Goal: Information Seeking & Learning: Find specific fact

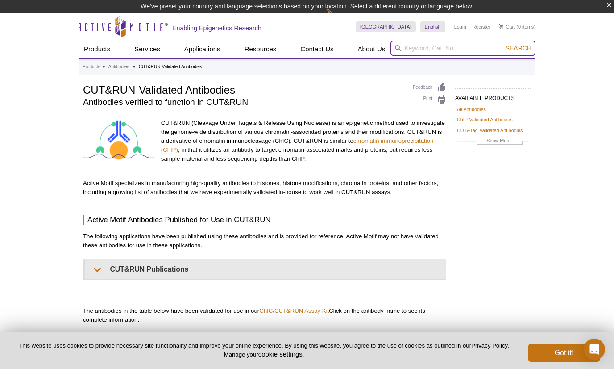
click at [407, 50] on input "search" at bounding box center [462, 48] width 145 height 15
type input "mpp8"
click at [503, 44] on button "Search" at bounding box center [518, 48] width 31 height 8
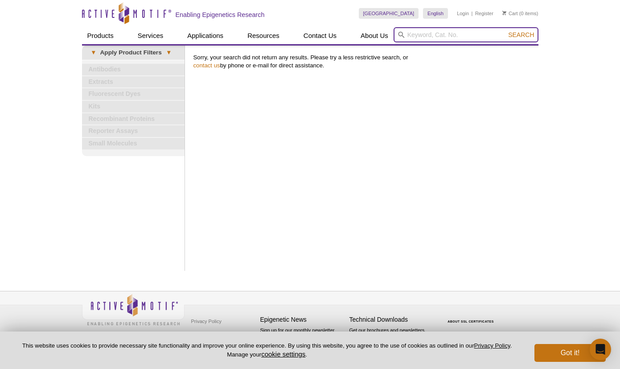
click at [432, 33] on input "search" at bounding box center [466, 34] width 145 height 15
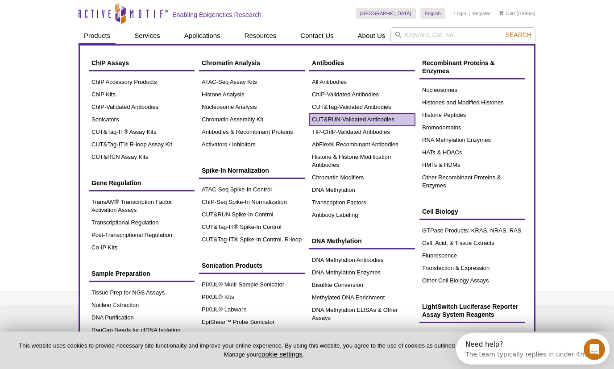
click at [337, 120] on link "CUT&RUN-Validated Antibodies" at bounding box center [362, 119] width 106 height 12
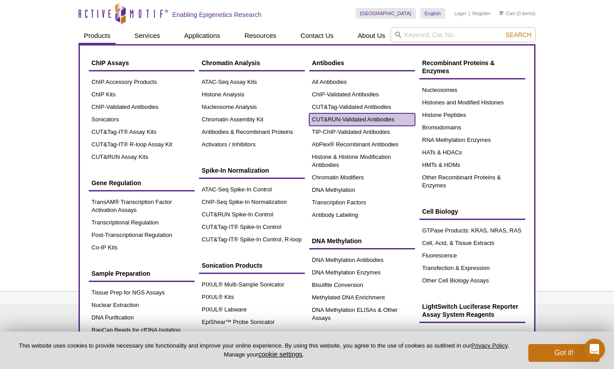
click at [337, 120] on link "CUT&RUN-Validated Antibodies" at bounding box center [362, 119] width 106 height 12
click at [368, 120] on link "CUT&RUN-Validated Antibodies" at bounding box center [362, 119] width 106 height 12
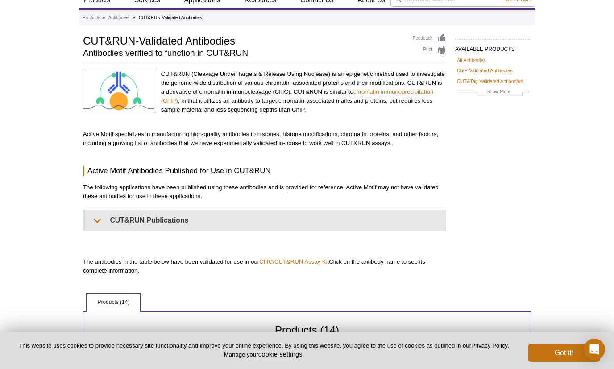
scroll to position [38, 0]
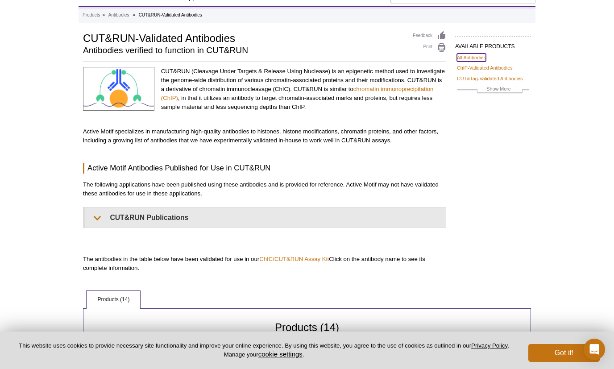
click at [474, 58] on link "All Antibodies" at bounding box center [471, 58] width 29 height 8
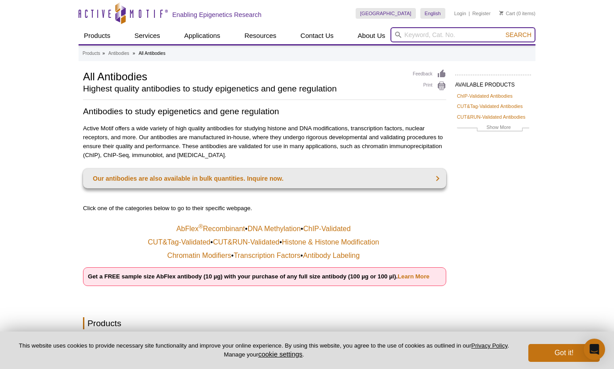
click at [426, 33] on input "search" at bounding box center [462, 34] width 145 height 15
type input "mphosph8"
click at [503, 31] on button "Search" at bounding box center [518, 35] width 31 height 8
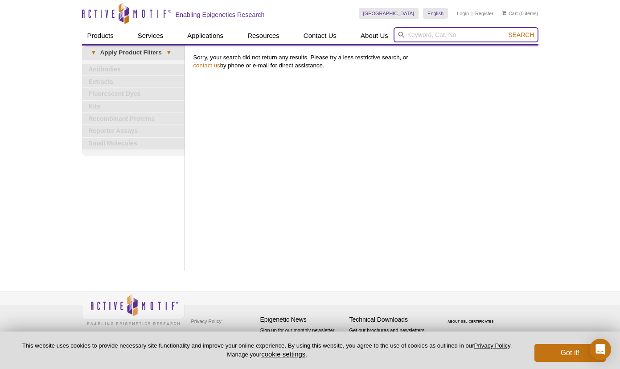
click at [433, 41] on input "search" at bounding box center [466, 34] width 145 height 15
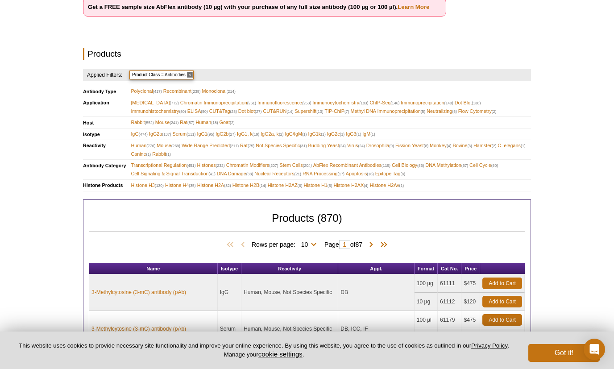
scroll to position [281, 0]
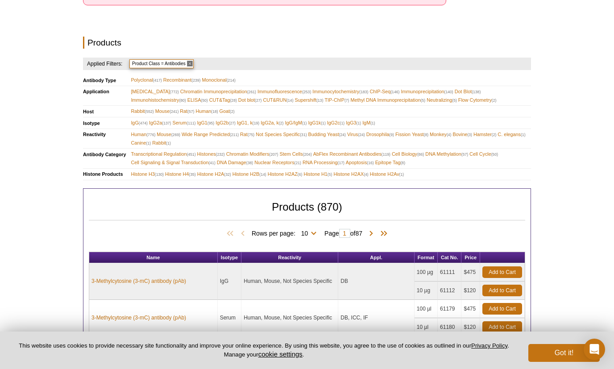
click at [159, 269] on td "3-Methylcytosine (3-mC) antibody (pAb)" at bounding box center [153, 281] width 128 height 37
click at [165, 260] on th "Name" at bounding box center [153, 257] width 128 height 11
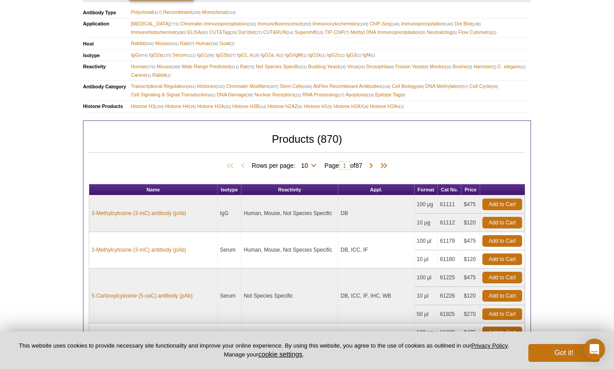
scroll to position [360, 0]
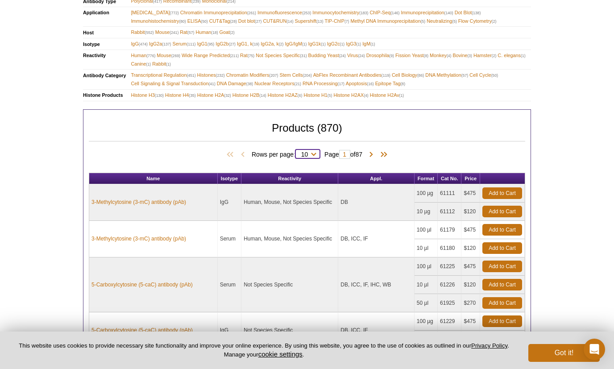
click at [311, 154] on select "10 25 50 100 All" at bounding box center [304, 156] width 18 height 8
select select "870"
click at [297, 152] on select "10 25 50 100 All" at bounding box center [304, 156] width 18 height 8
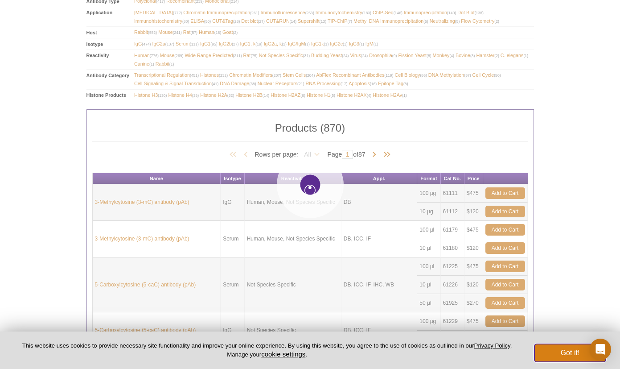
click at [546, 351] on button "Got it!" at bounding box center [570, 353] width 71 height 18
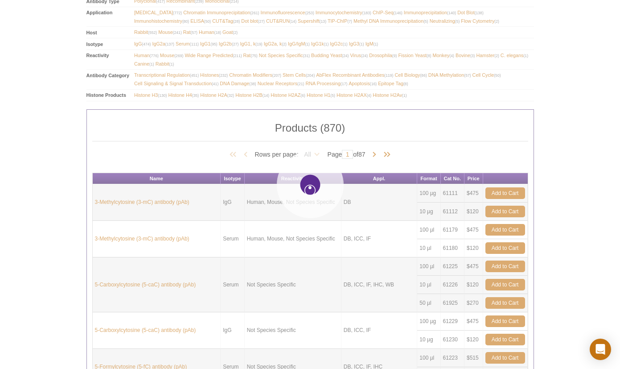
select select "870"
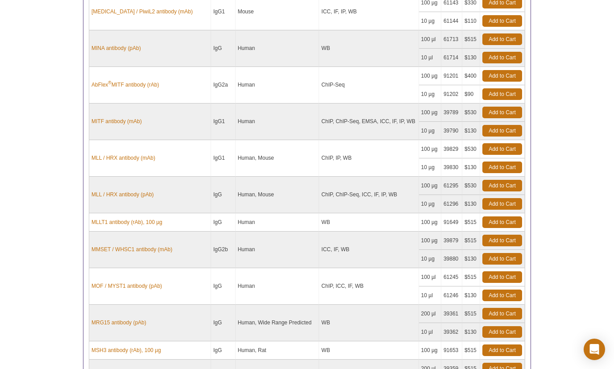
scroll to position [20332, 0]
